Goal: Task Accomplishment & Management: Manage account settings

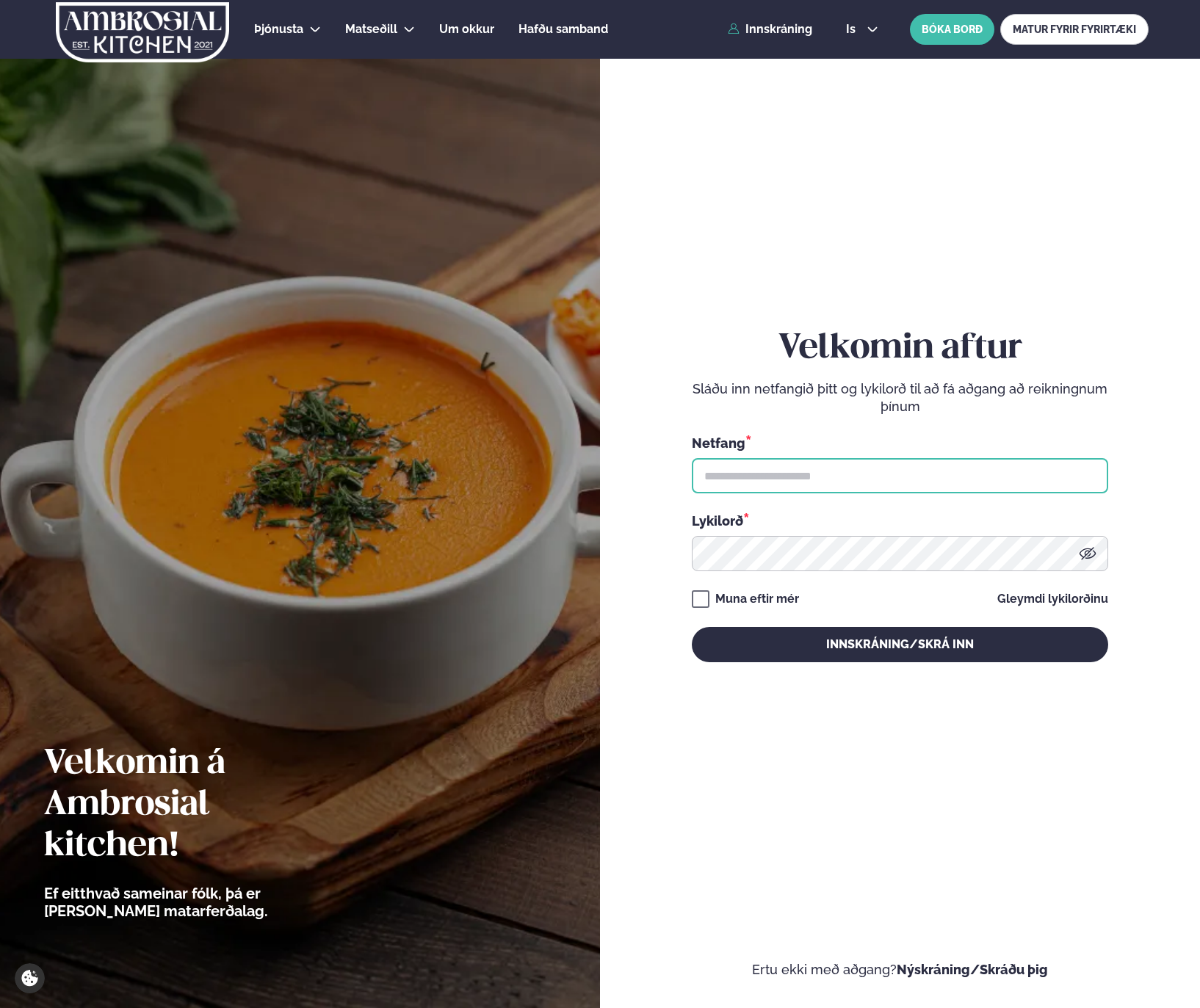
click at [885, 478] on input "text" at bounding box center [900, 475] width 416 height 35
type input "**********"
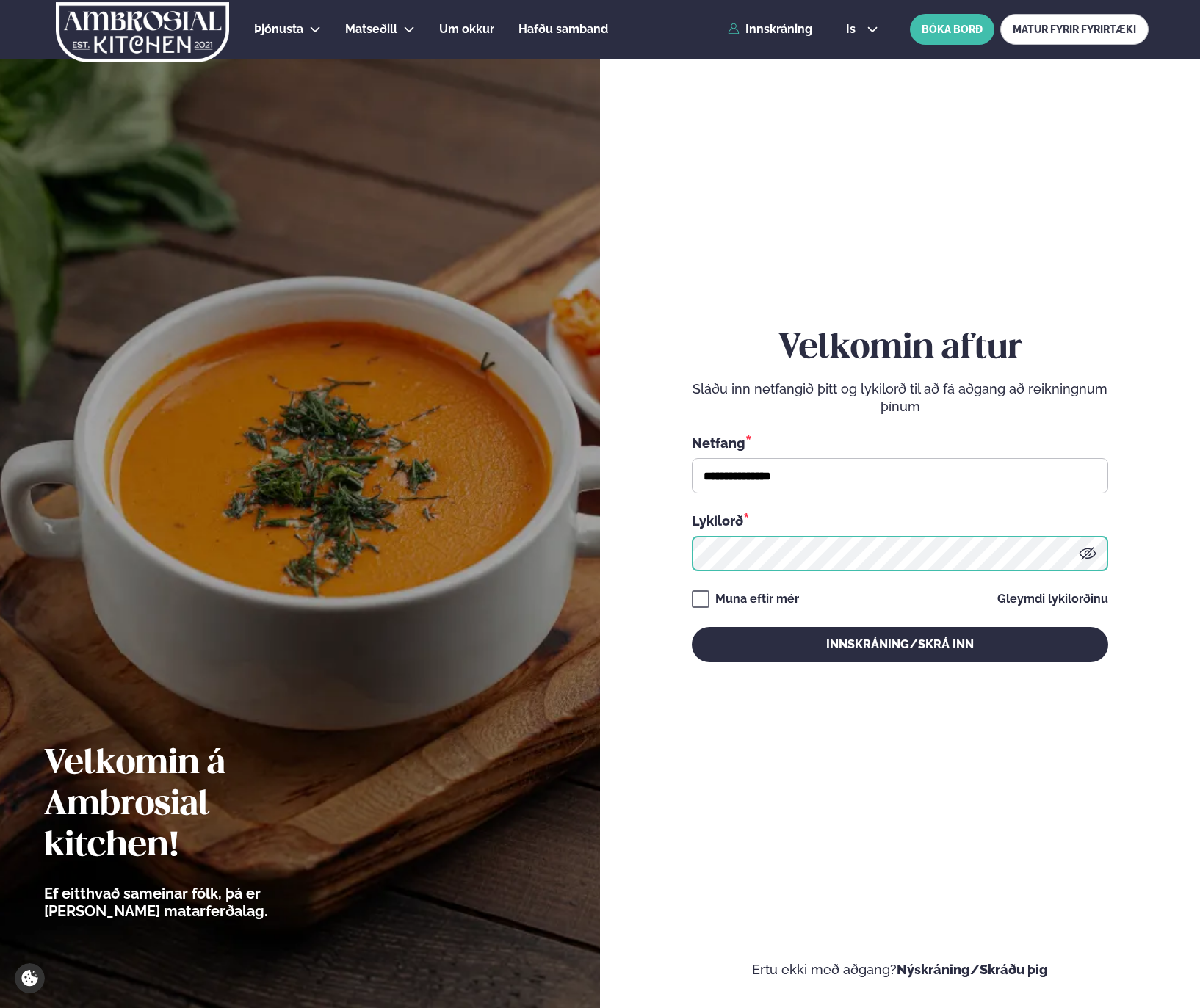
click at [854, 530] on div "Lykilorð *" at bounding box center [900, 541] width 416 height 61
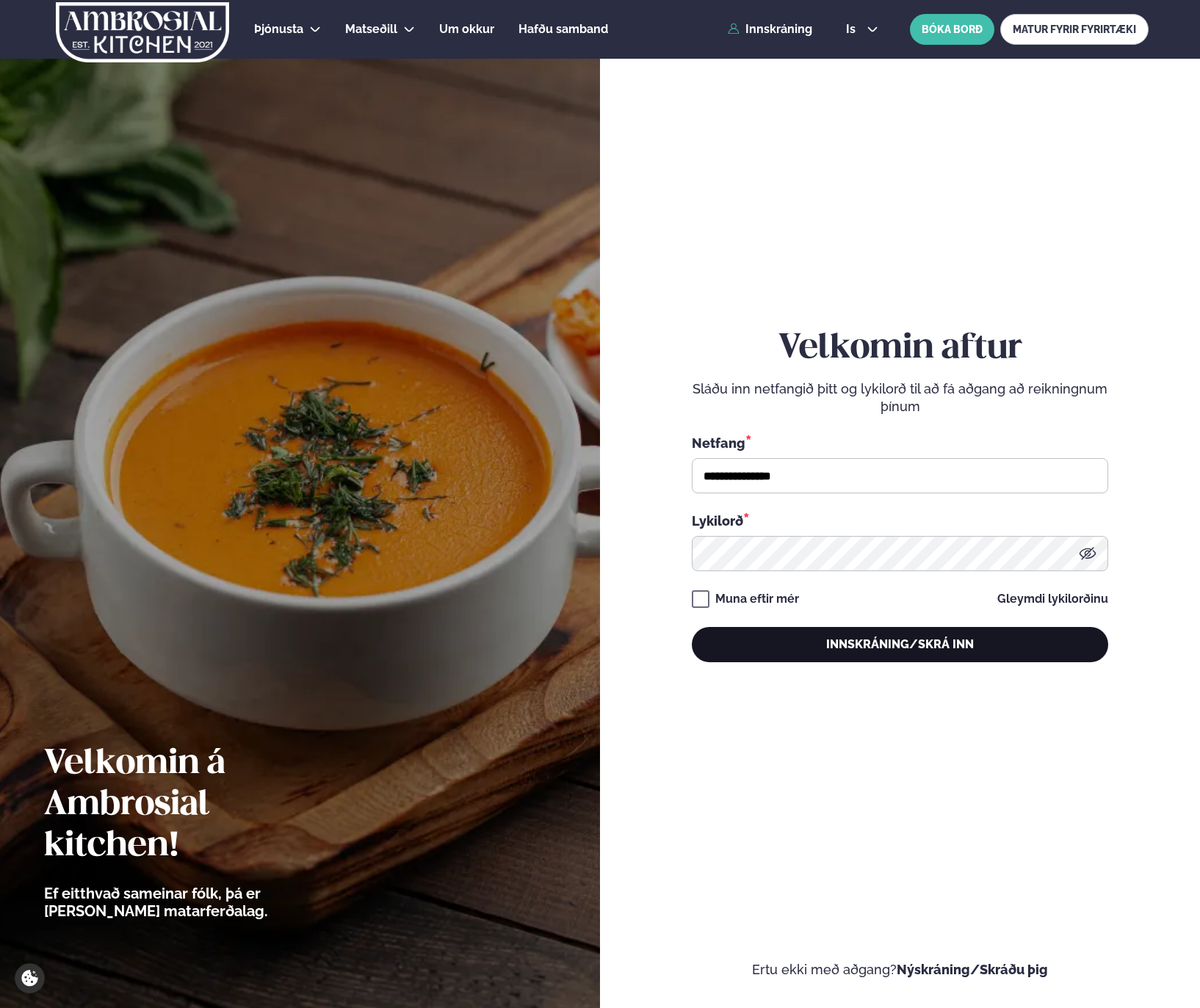
click at [931, 629] on button "Innskráning/Skrá inn" at bounding box center [900, 645] width 416 height 35
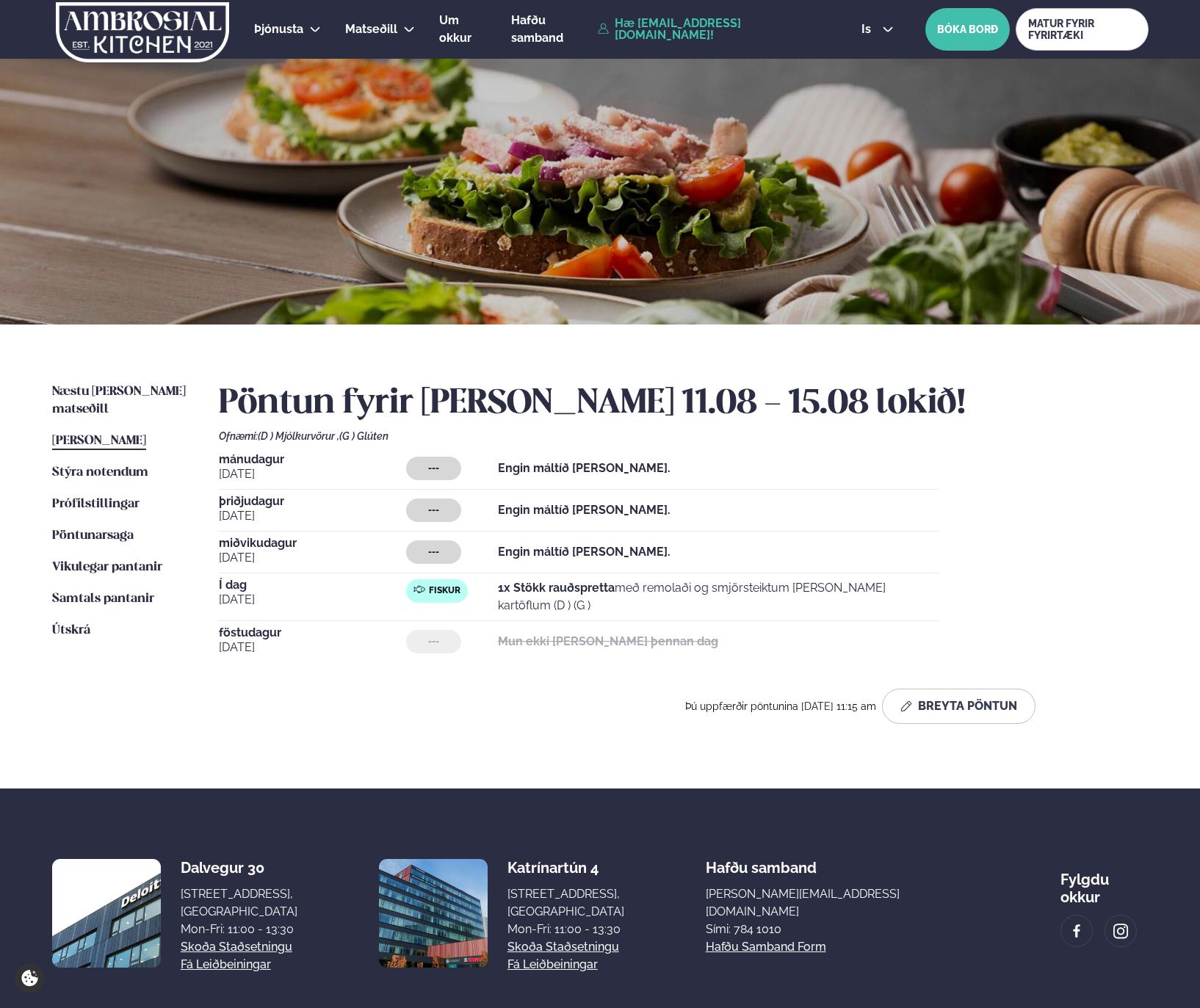
drag, startPoint x: 455, startPoint y: 639, endPoint x: 441, endPoint y: 641, distance: 14.1
click at [453, 639] on div "---" at bounding box center [433, 642] width 55 height 24
click at [241, 639] on span "[DATE]" at bounding box center [312, 647] width 187 height 18
click at [1020, 717] on button "Breyta Pöntun" at bounding box center [959, 706] width 154 height 35
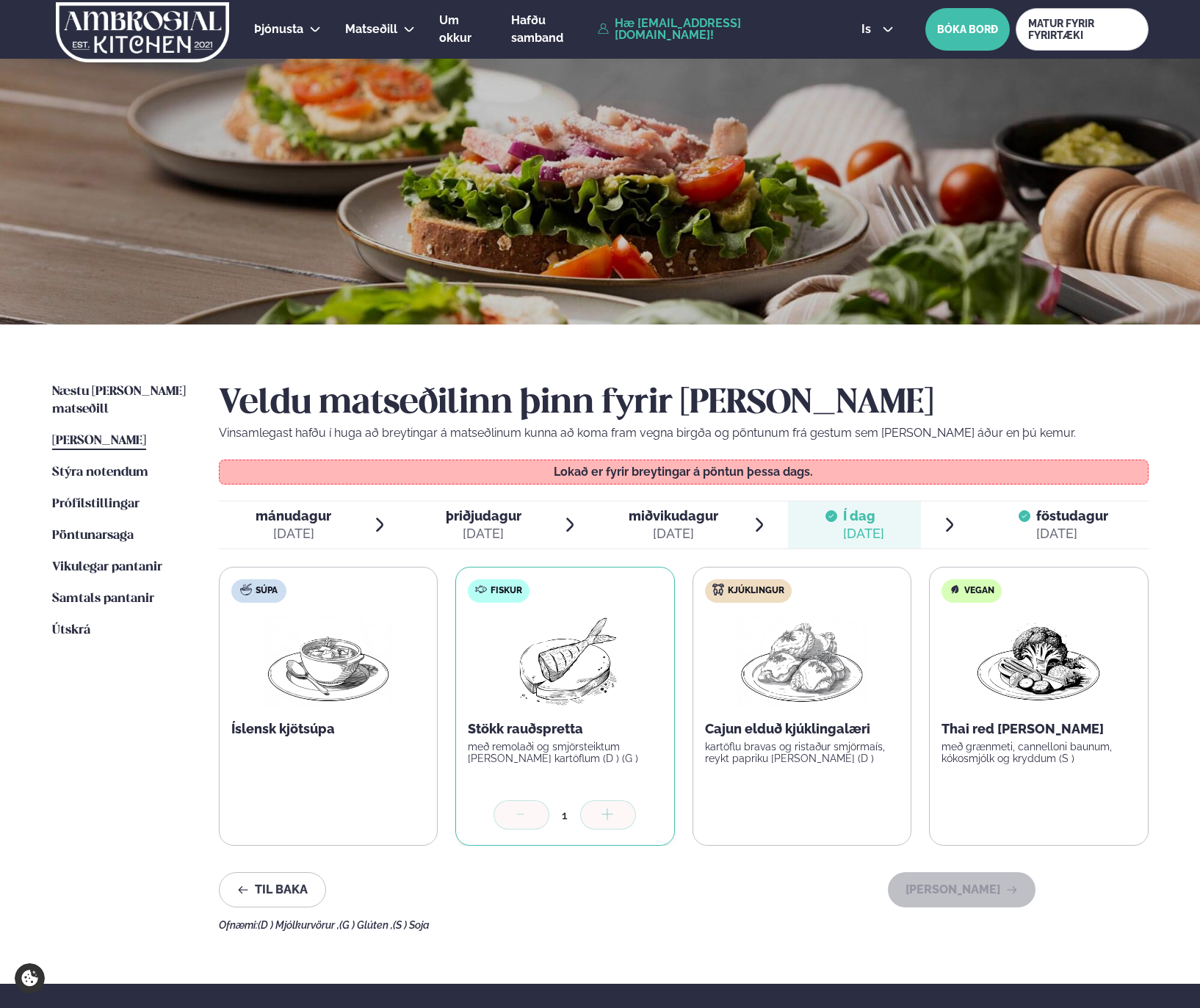
click at [1021, 688] on img at bounding box center [1038, 662] width 129 height 94
click at [1065, 543] on span "föstudagur fös. [DATE]" at bounding box center [1062, 525] width 170 height 47
